Goal: Task Accomplishment & Management: Manage account settings

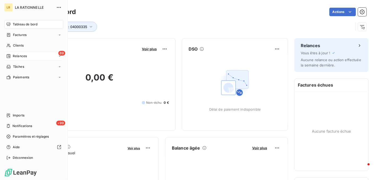
click at [14, 54] on span "Relances" at bounding box center [20, 56] width 14 height 5
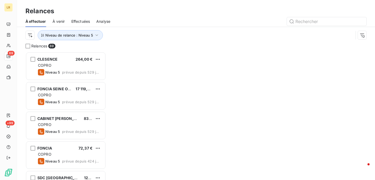
scroll to position [124, 76]
click at [74, 26] on div "Effectuées" at bounding box center [80, 21] width 19 height 11
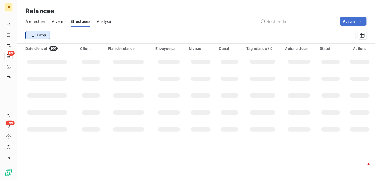
click at [35, 35] on html "LR 69 +99 Relances À effectuer À venir Effectuées Analyse Actions Filtrer Date …" at bounding box center [187, 90] width 375 height 180
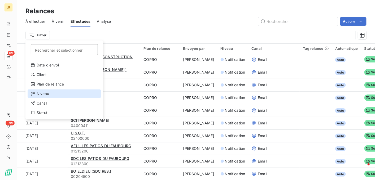
click at [39, 93] on div "Niveau" at bounding box center [64, 94] width 73 height 8
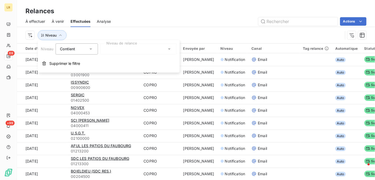
click at [115, 47] on div at bounding box center [138, 48] width 76 height 11
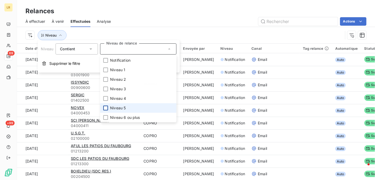
drag, startPoint x: 106, startPoint y: 107, endPoint x: 128, endPoint y: 43, distance: 67.9
click at [106, 107] on div at bounding box center [105, 108] width 5 height 5
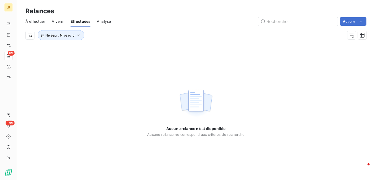
click at [135, 26] on div "À effectuer À venir Effectuées Analyse Actions" at bounding box center [196, 21] width 358 height 11
click at [135, 47] on div "Aucune relance n’est disponible Aucune relance ne correspond aux critères de re…" at bounding box center [196, 111] width 358 height 137
click at [76, 34] on icon "button" at bounding box center [78, 35] width 5 height 5
click at [126, 49] on div "Niveau 5" at bounding box center [138, 48] width 76 height 11
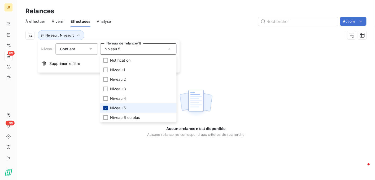
click at [106, 107] on icon at bounding box center [105, 108] width 3 height 3
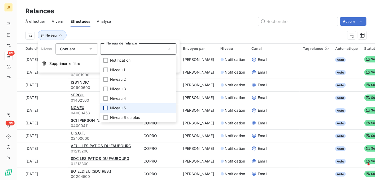
click at [106, 107] on div at bounding box center [105, 108] width 5 height 5
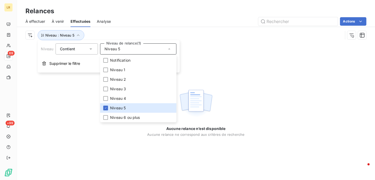
click at [152, 12] on div "Relances" at bounding box center [196, 11] width 358 height 10
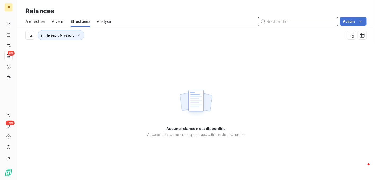
click at [316, 21] on input "text" at bounding box center [298, 21] width 80 height 8
drag, startPoint x: 264, startPoint y: 21, endPoint x: 257, endPoint y: 21, distance: 6.9
click at [257, 21] on div "Actions" at bounding box center [241, 21] width 249 height 8
click at [38, 21] on span "À effectuer" at bounding box center [35, 21] width 20 height 5
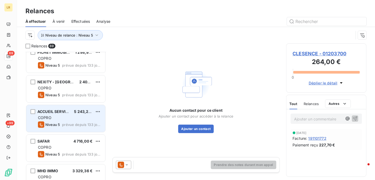
scroll to position [265, 0]
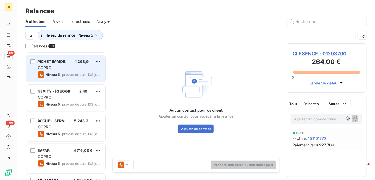
click at [58, 68] on div "COPRO" at bounding box center [69, 67] width 63 height 5
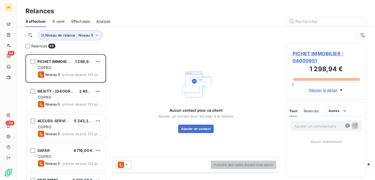
click at [127, 163] on icon at bounding box center [126, 164] width 5 height 5
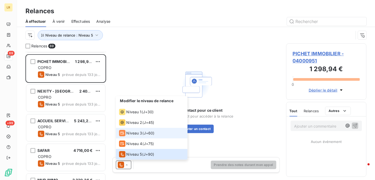
click at [132, 132] on span "Niveau 3" at bounding box center [134, 133] width 16 height 5
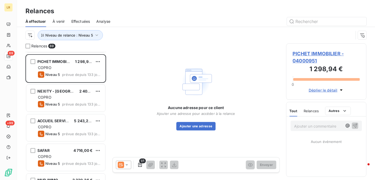
click at [125, 164] on icon at bounding box center [126, 164] width 5 height 5
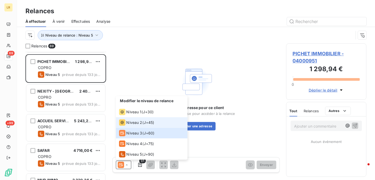
click at [132, 123] on span "Niveau 2" at bounding box center [134, 122] width 16 height 5
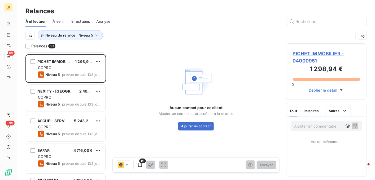
click at [308, 111] on span "Relances" at bounding box center [311, 111] width 15 height 4
click at [140, 164] on icon "button" at bounding box center [139, 164] width 5 height 5
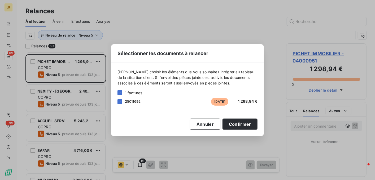
click at [140, 164] on div "Sélectionner les documents à relancer [PERSON_NAME] choisir les éléments que vo…" at bounding box center [187, 90] width 375 height 180
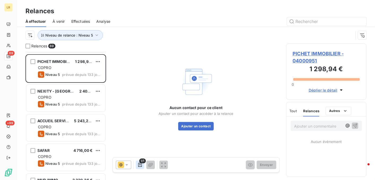
click at [140, 164] on icon "button" at bounding box center [139, 164] width 5 height 5
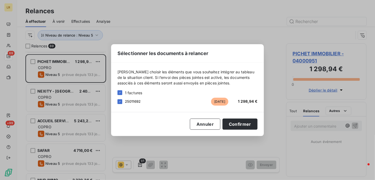
click at [140, 164] on div "Sélectionner les documents à relancer [PERSON_NAME] choisir les éléments que vo…" at bounding box center [187, 90] width 375 height 180
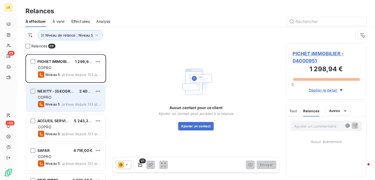
click at [43, 95] on span "COPRO" at bounding box center [45, 97] width 14 height 5
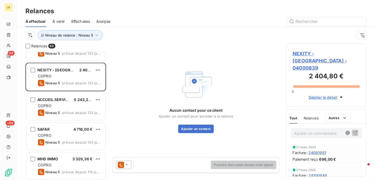
scroll to position [292, 0]
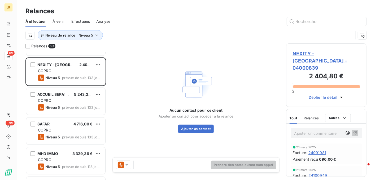
click at [127, 163] on icon at bounding box center [126, 164] width 5 height 5
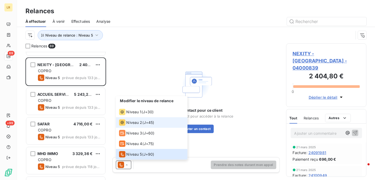
click at [131, 122] on span "Niveau 2" at bounding box center [134, 122] width 16 height 5
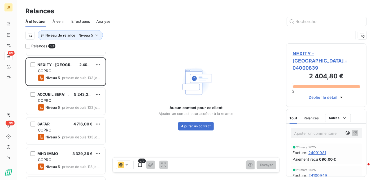
click at [314, 116] on span "Relances" at bounding box center [311, 118] width 15 height 4
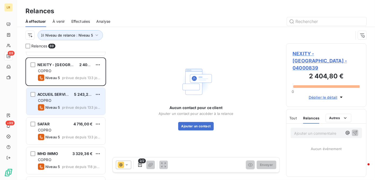
click at [57, 99] on div "COPRO" at bounding box center [69, 100] width 63 height 5
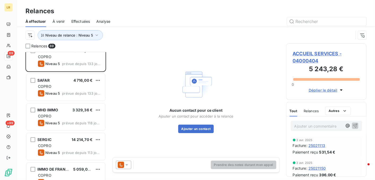
scroll to position [345, 0]
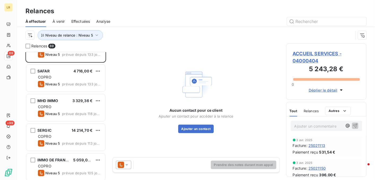
click at [67, 74] on div "SAFAR 4 716,00 € COPRO Niveau 5 prévue depuis 133 jours" at bounding box center [65, 78] width 79 height 27
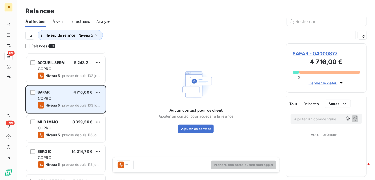
scroll to position [318, 0]
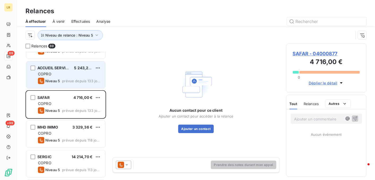
click at [70, 73] on div "COPRO" at bounding box center [69, 74] width 63 height 5
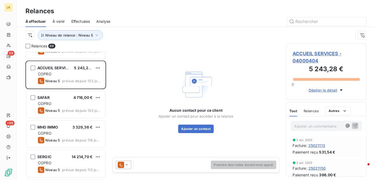
click at [128, 164] on icon at bounding box center [126, 164] width 5 height 5
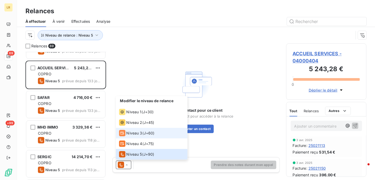
click at [130, 133] on span "Niveau 3" at bounding box center [134, 133] width 16 height 5
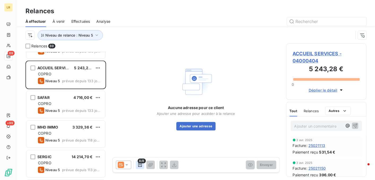
click at [140, 165] on icon "button" at bounding box center [140, 165] width 4 height 4
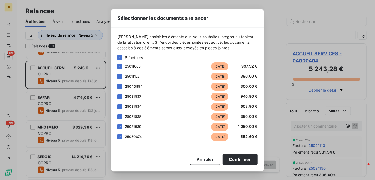
click at [57, 102] on div "Sélectionner les documents à relancer [PERSON_NAME] choisir les éléments que vo…" at bounding box center [187, 90] width 375 height 180
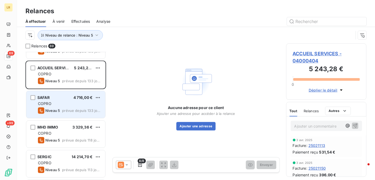
click at [54, 102] on div "COPRO" at bounding box center [69, 103] width 63 height 5
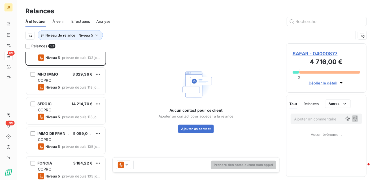
scroll to position [371, 0]
drag, startPoint x: 130, startPoint y: 164, endPoint x: 126, endPoint y: 160, distance: 5.8
click at [130, 164] on div at bounding box center [123, 165] width 15 height 8
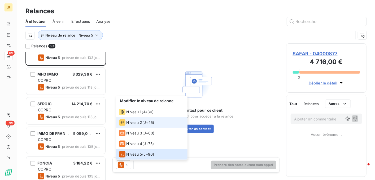
click at [123, 126] on li "Niveau 2 ( J+45 )" at bounding box center [152, 122] width 72 height 11
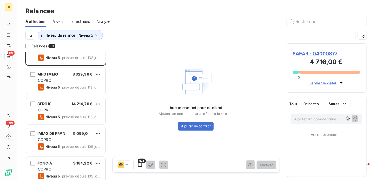
click at [319, 101] on div "Tout Relances Autres" at bounding box center [319, 103] width 61 height 11
click at [139, 164] on icon "button" at bounding box center [139, 164] width 5 height 5
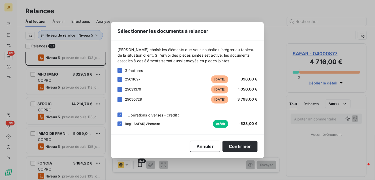
click at [140, 165] on div "Sélectionner les documents à relancer [PERSON_NAME] choisir les éléments que vo…" at bounding box center [187, 90] width 375 height 180
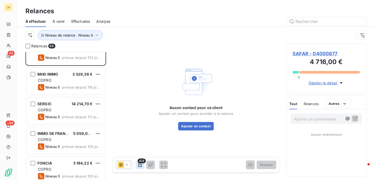
click at [141, 164] on icon "button" at bounding box center [139, 164] width 5 height 5
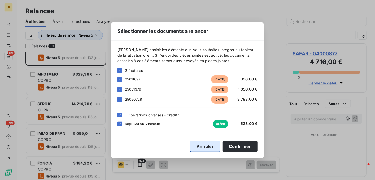
click at [214, 146] on button "Annuler" at bounding box center [205, 146] width 30 height 11
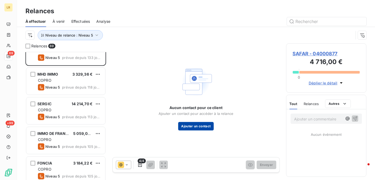
click at [191, 126] on button "Ajouter un contact" at bounding box center [196, 126] width 36 height 8
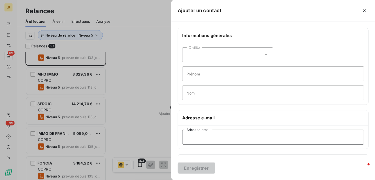
click at [195, 137] on input "Adresse email" at bounding box center [273, 137] width 182 height 15
paste input "[EMAIL_ADDRESS][DOMAIN_NAME]"
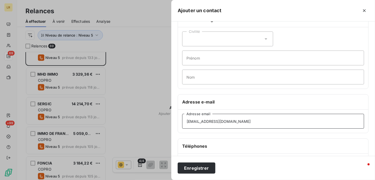
scroll to position [53, 0]
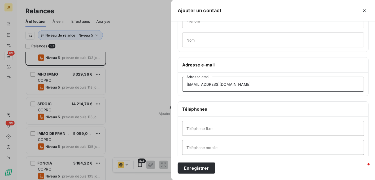
type input "[EMAIL_ADDRESS][DOMAIN_NAME]"
click at [192, 128] on input "Téléphone fixe" at bounding box center [273, 128] width 182 height 15
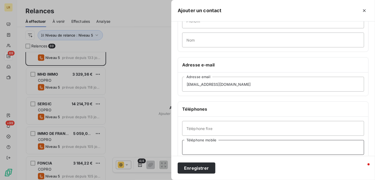
click at [192, 151] on input "Téléphone mobile" at bounding box center [273, 147] width 182 height 15
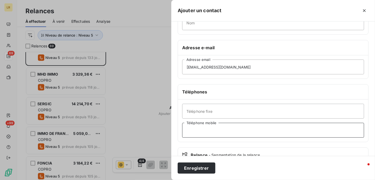
scroll to position [80, 0]
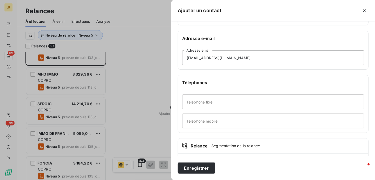
click at [192, 145] on div "Relance - Segmentation de la relance" at bounding box center [273, 146] width 182 height 6
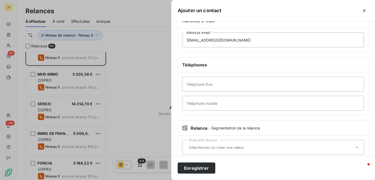
scroll to position [106, 0]
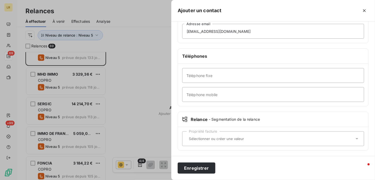
click at [192, 138] on input "text" at bounding box center [271, 139] width 168 height 5
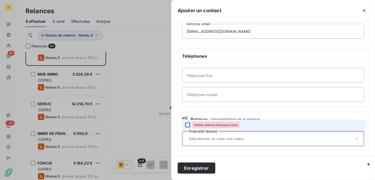
click at [187, 123] on div at bounding box center [187, 125] width 5 height 5
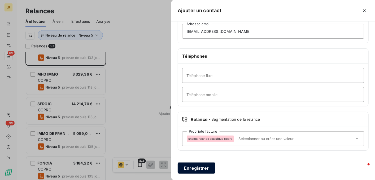
click at [194, 165] on button "Enregistrer" at bounding box center [197, 168] width 38 height 11
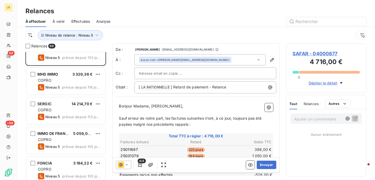
click at [196, 74] on div at bounding box center [205, 73] width 133 height 8
paste input "[PERSON_NAME][EMAIL_ADDRESS][DOMAIN_NAME]"
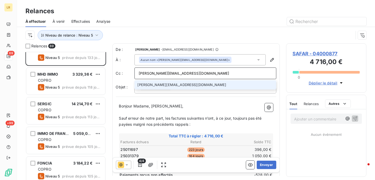
type input "[PERSON_NAME][EMAIL_ADDRESS][DOMAIN_NAME]"
click at [189, 85] on li "[PERSON_NAME][EMAIL_ADDRESS][DOMAIN_NAME]" at bounding box center [205, 84] width 142 height 9
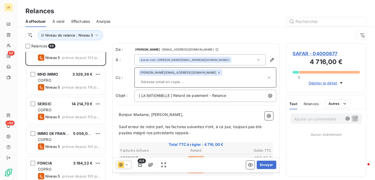
click at [239, 78] on input "text" at bounding box center [203, 82] width 128 height 8
click at [222, 39] on div "Niveau de relance : Niveau 5" at bounding box center [189, 35] width 328 height 10
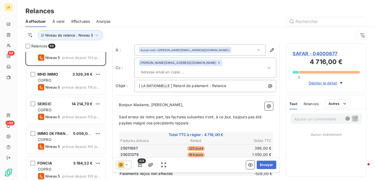
scroll to position [27, 0]
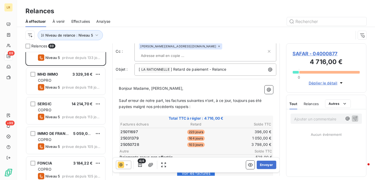
click at [128, 164] on icon at bounding box center [126, 164] width 5 height 5
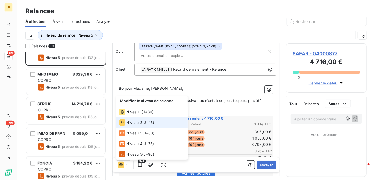
click at [136, 123] on span "Niveau 2" at bounding box center [134, 122] width 16 height 5
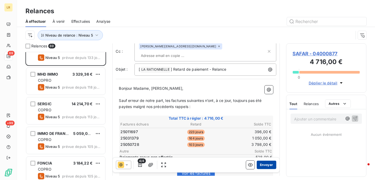
click at [263, 164] on button "Envoyer" at bounding box center [266, 165] width 19 height 8
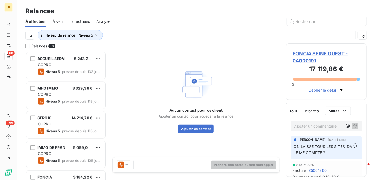
scroll to position [318, 0]
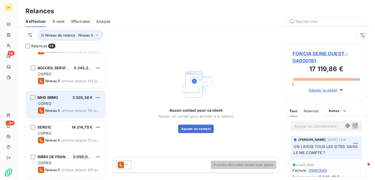
click at [70, 100] on div "MHD IMMO 3 329,36 € COPRO Niveau 5 prévue depuis 118 jours" at bounding box center [65, 104] width 79 height 27
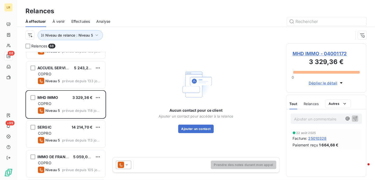
drag, startPoint x: 124, startPoint y: 164, endPoint x: 124, endPoint y: 160, distance: 3.7
click at [124, 164] on icon at bounding box center [126, 164] width 5 height 5
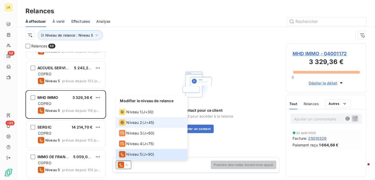
click at [133, 121] on span "Niveau 2" at bounding box center [134, 122] width 16 height 5
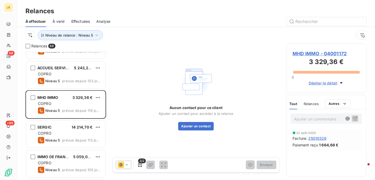
click at [311, 102] on span "Relances" at bounding box center [311, 104] width 15 height 4
click at [125, 164] on icon at bounding box center [126, 164] width 5 height 5
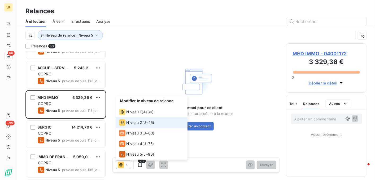
click at [132, 122] on span "Niveau 2" at bounding box center [134, 122] width 16 height 5
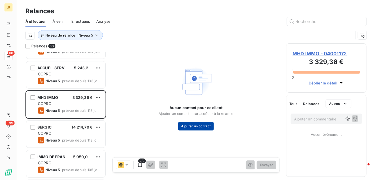
click at [196, 126] on button "Ajouter un contact" at bounding box center [196, 126] width 36 height 8
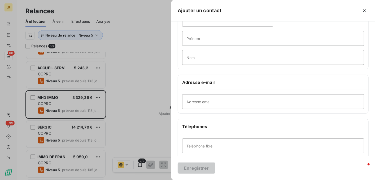
scroll to position [80, 0]
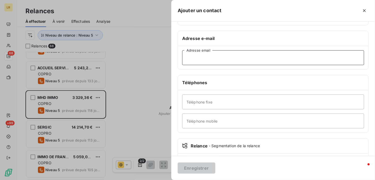
click at [192, 55] on input "Adresse email" at bounding box center [273, 57] width 182 height 15
paste input "[EMAIL_ADDRESS][DOMAIN_NAME]"
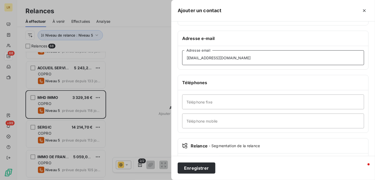
type input "[EMAIL_ADDRESS][DOMAIN_NAME]"
click at [186, 148] on icon at bounding box center [184, 145] width 5 height 5
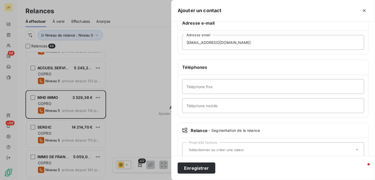
scroll to position [106, 0]
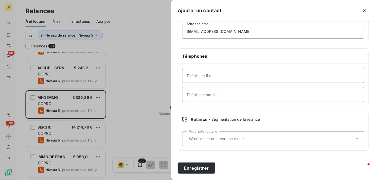
click at [193, 137] on input "text" at bounding box center [271, 139] width 168 height 5
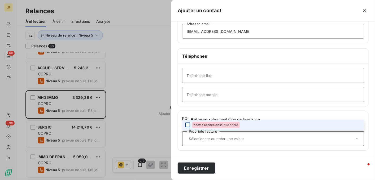
click at [188, 124] on div at bounding box center [187, 125] width 5 height 5
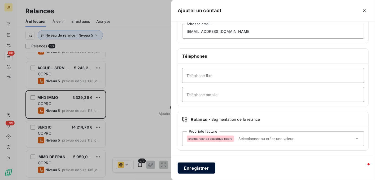
click at [195, 164] on button "Enregistrer" at bounding box center [197, 168] width 38 height 11
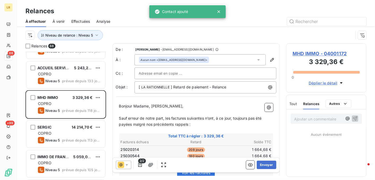
click at [173, 73] on input "text" at bounding box center [167, 73] width 57 height 8
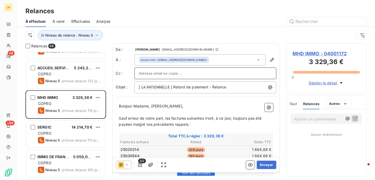
paste input "[EMAIL_ADDRESS][DOMAIN_NAME]"
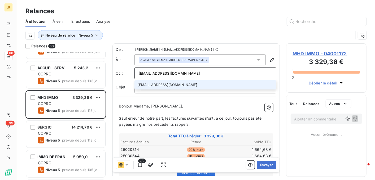
type input "[EMAIL_ADDRESS][DOMAIN_NAME]"
click at [176, 85] on li "[EMAIL_ADDRESS][DOMAIN_NAME]" at bounding box center [205, 84] width 142 height 9
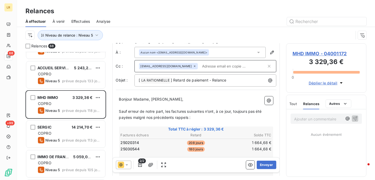
scroll to position [27, 0]
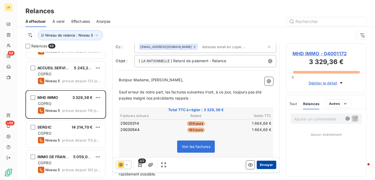
click at [263, 164] on button "Envoyer" at bounding box center [266, 165] width 19 height 8
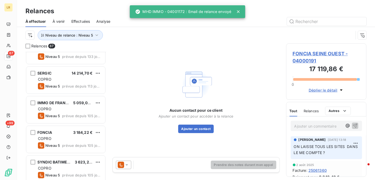
scroll to position [345, 0]
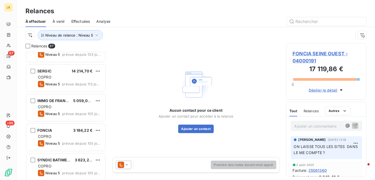
click at [127, 164] on icon at bounding box center [126, 164] width 5 height 5
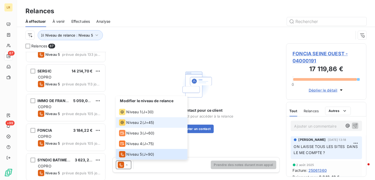
click at [130, 125] on span "Niveau 2" at bounding box center [134, 122] width 16 height 5
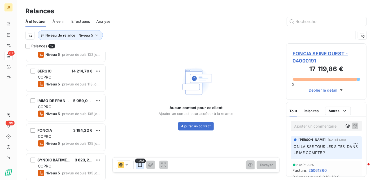
click at [138, 164] on icon "button" at bounding box center [139, 164] width 5 height 5
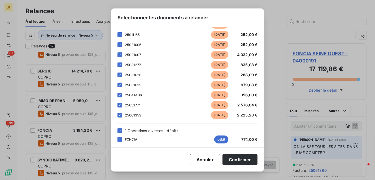
scroll to position [64, 0]
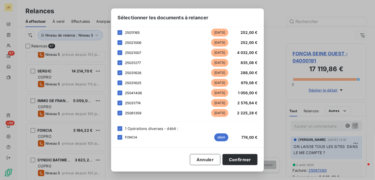
drag, startPoint x: 208, startPoint y: 159, endPoint x: 230, endPoint y: 146, distance: 25.2
click at [208, 158] on button "Annuler" at bounding box center [205, 159] width 30 height 11
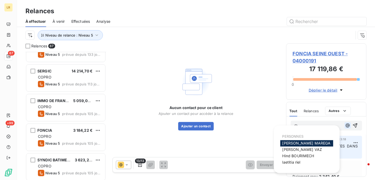
click at [345, 124] on icon "button" at bounding box center [347, 125] width 5 height 5
click at [288, 136] on span "PERSONNES" at bounding box center [292, 137] width 21 height 4
click at [302, 122] on div "@" at bounding box center [327, 126] width 72 height 10
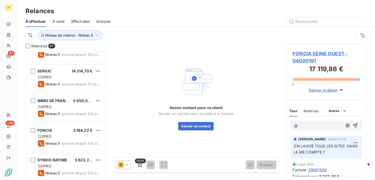
click at [301, 125] on body "LR 67 +99 Relances À effectuer À venir Effectuées Analyse Niveau de relance : N…" at bounding box center [187, 90] width 375 height 180
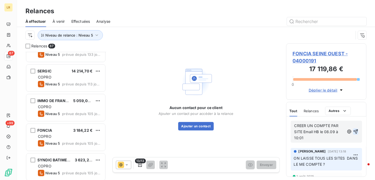
click at [353, 130] on icon "button" at bounding box center [355, 132] width 5 height 5
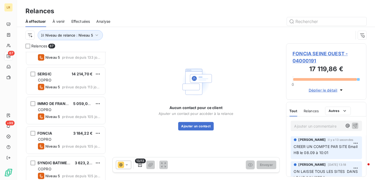
scroll to position [345, 0]
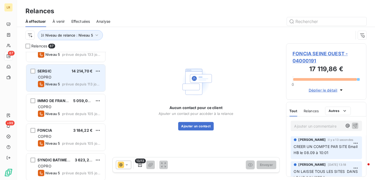
click at [71, 81] on div "Niveau 5 prévue depuis 113 jours" at bounding box center [69, 84] width 63 height 6
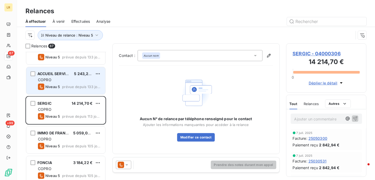
scroll to position [318, 0]
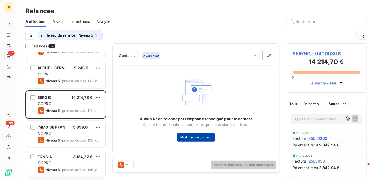
click at [186, 136] on button "Modifier ce contact" at bounding box center [196, 137] width 38 height 8
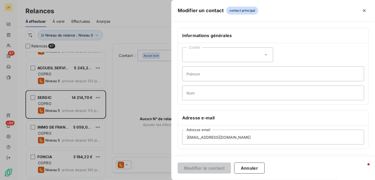
click at [128, 162] on div at bounding box center [187, 90] width 375 height 180
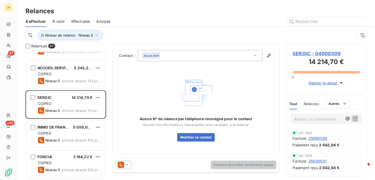
click at [127, 164] on icon at bounding box center [126, 164] width 5 height 5
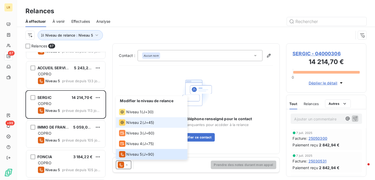
click at [138, 125] on span "Niveau 2" at bounding box center [134, 122] width 16 height 5
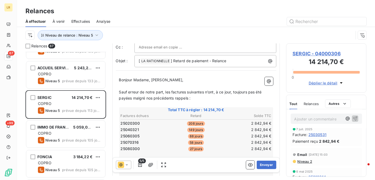
scroll to position [53, 0]
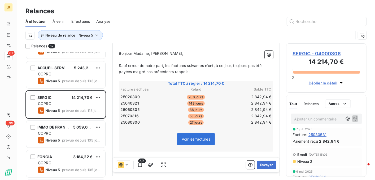
click at [127, 164] on icon at bounding box center [126, 164] width 5 height 5
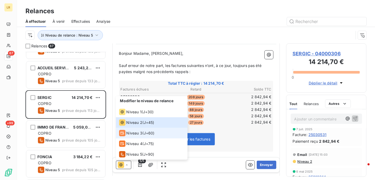
click at [123, 133] on icon at bounding box center [122, 133] width 4 height 3
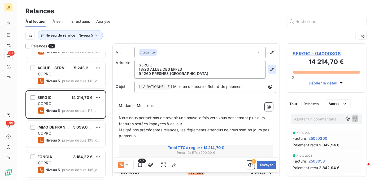
click at [270, 70] on icon "button" at bounding box center [271, 69] width 5 height 5
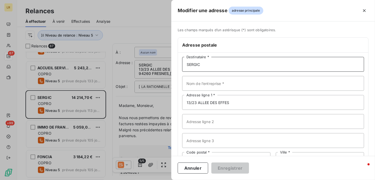
click at [214, 62] on input "SERGIC" at bounding box center [273, 64] width 182 height 15
paste input "SERGIC [STREET_ADDRESS]"
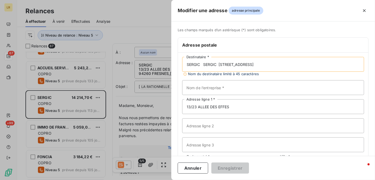
drag, startPoint x: 218, startPoint y: 63, endPoint x: 260, endPoint y: 64, distance: 41.6
click at [260, 64] on input "SERGIC SERGIC [STREET_ADDRESS]" at bounding box center [273, 64] width 182 height 15
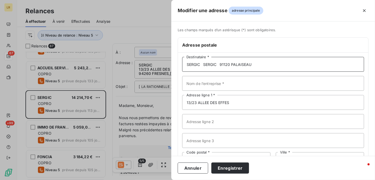
type input "SERGIC SERGIC 91120 PALAISEAU"
drag, startPoint x: 231, startPoint y: 100, endPoint x: 175, endPoint y: 108, distance: 56.9
click at [175, 108] on div "Les champs marqués d’un astérisque (*) sont obligatoires. Adresse postale SERGI…" at bounding box center [273, 112] width 204 height 169
paste input "[STREET_ADDRESS][MEDICAL_DATA]"
type input "[STREET_ADDRESS]"
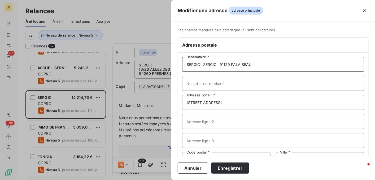
drag, startPoint x: 203, startPoint y: 64, endPoint x: 218, endPoint y: 64, distance: 14.9
click at [218, 64] on input "SERGIC SERGIC 91120 PALAISEAU" at bounding box center [273, 64] width 182 height 15
drag, startPoint x: 204, startPoint y: 64, endPoint x: 238, endPoint y: 63, distance: 34.0
click at [238, 63] on input "SERGIC [GEOGRAPHIC_DATA]" at bounding box center [273, 64] width 182 height 15
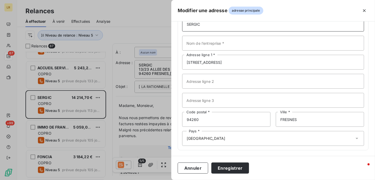
scroll to position [41, 0]
type input "SERGIC"
drag, startPoint x: 306, startPoint y: 117, endPoint x: 266, endPoint y: 117, distance: 40.3
click at [266, 117] on div "94260 Code postal * FRESNES Ville *" at bounding box center [273, 119] width 182 height 15
paste input "[GEOGRAPHIC_DATA]"
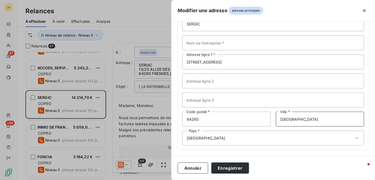
type input "[GEOGRAPHIC_DATA]"
drag, startPoint x: 194, startPoint y: 121, endPoint x: 168, endPoint y: 120, distance: 26.5
click at [165, 180] on div "Modifier une adresse adresse principale Les champs marqués d’un [DEMOGRAPHIC_DA…" at bounding box center [187, 180] width 375 height 0
type input "91120"
click at [290, 118] on input "[GEOGRAPHIC_DATA]" at bounding box center [320, 119] width 88 height 15
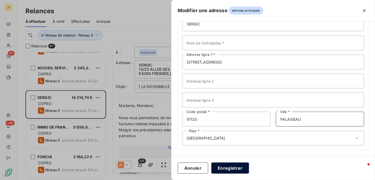
type input "PALAISEAU"
click at [235, 168] on button "Enregistrer" at bounding box center [230, 168] width 38 height 11
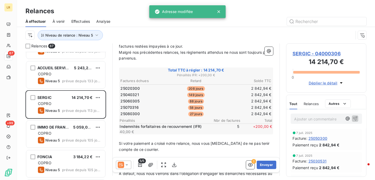
scroll to position [80, 0]
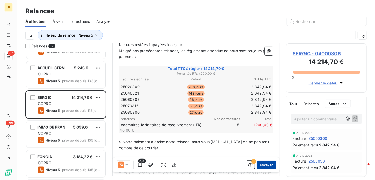
click at [263, 165] on button "Envoyer" at bounding box center [266, 165] width 19 height 8
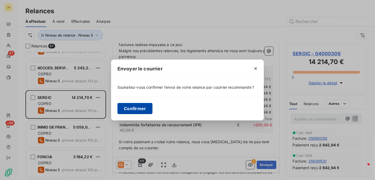
click at [132, 110] on button "Confirmer" at bounding box center [134, 108] width 35 height 11
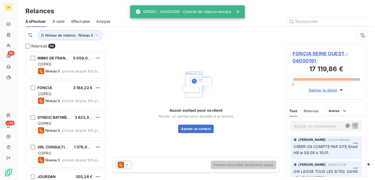
scroll to position [345, 0]
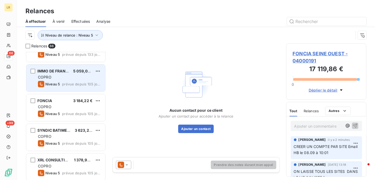
click at [71, 78] on div "COPRO" at bounding box center [69, 77] width 63 height 5
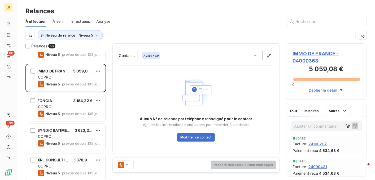
scroll to position [239, 0]
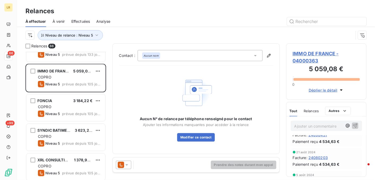
click at [309, 110] on span "Relances" at bounding box center [311, 111] width 15 height 4
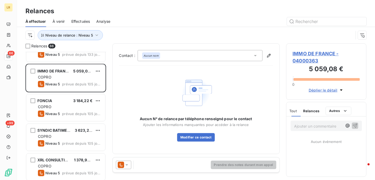
scroll to position [0, 0]
click at [80, 19] on span "Effectuées" at bounding box center [80, 21] width 19 height 5
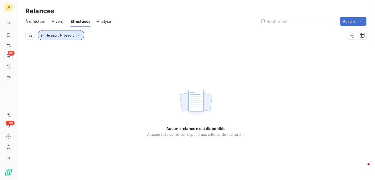
click at [78, 34] on icon "button" at bounding box center [78, 35] width 5 height 5
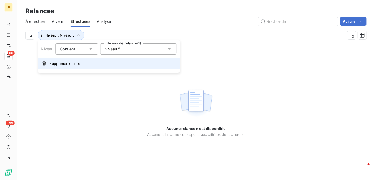
click at [70, 63] on span "Supprimer le filtre" at bounding box center [64, 63] width 31 height 5
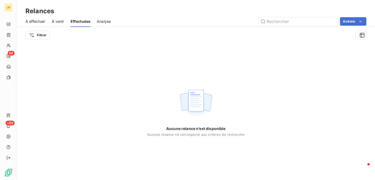
click at [84, 22] on span "Effectuées" at bounding box center [81, 21] width 20 height 5
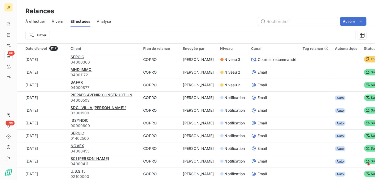
click at [37, 19] on span "À effectuer" at bounding box center [35, 21] width 20 height 5
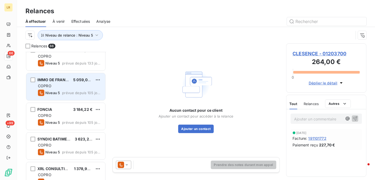
scroll to position [345, 0]
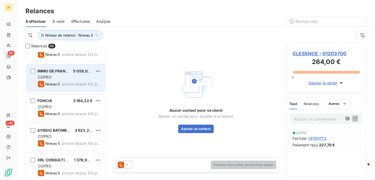
click at [67, 77] on div "COPRO" at bounding box center [69, 77] width 63 height 5
